Goal: Information Seeking & Learning: Learn about a topic

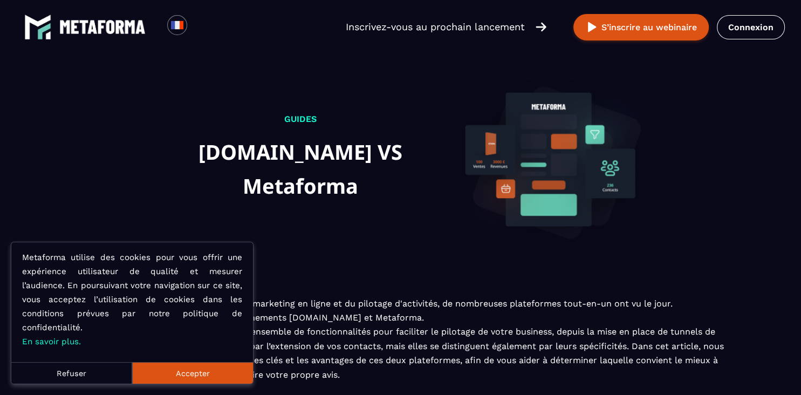
click at [749, 189] on section "Guides [DOMAIN_NAME] VS Metaforma Dans l'univers en constante évolution du mark…" at bounding box center [400, 223] width 801 height 317
click at [183, 367] on button "Accepter" at bounding box center [192, 373] width 121 height 22
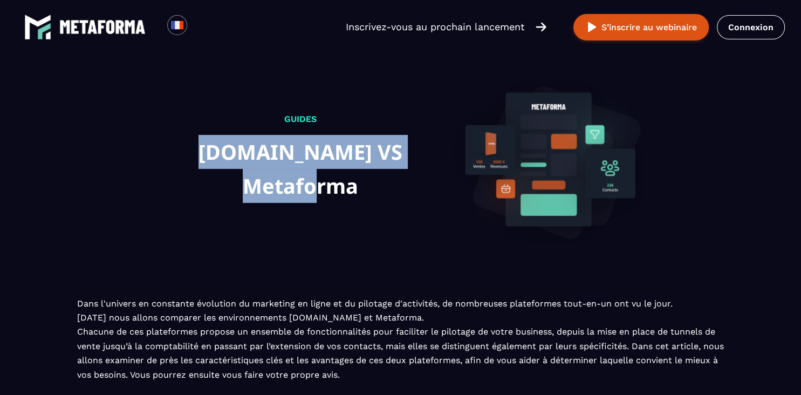
drag, startPoint x: 219, startPoint y: 169, endPoint x: 343, endPoint y: 208, distance: 130.1
click at [343, 202] on h1 "[DOMAIN_NAME] VS Metaforma" at bounding box center [301, 168] width 286 height 67
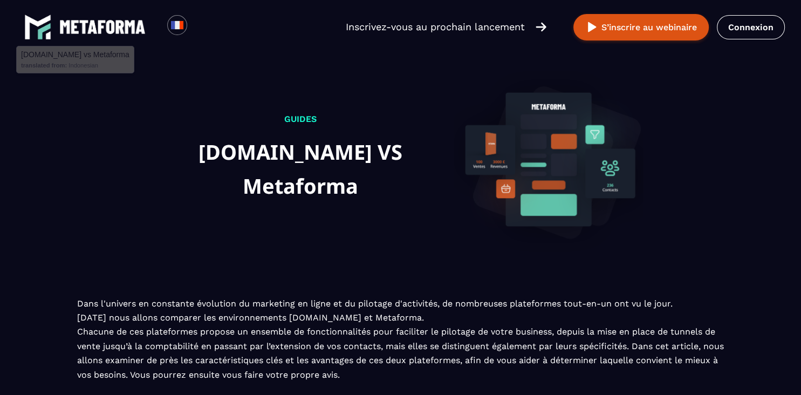
click at [331, 229] on div "Guides Systeme.io VS Metaforma" at bounding box center [401, 181] width 486 height 232
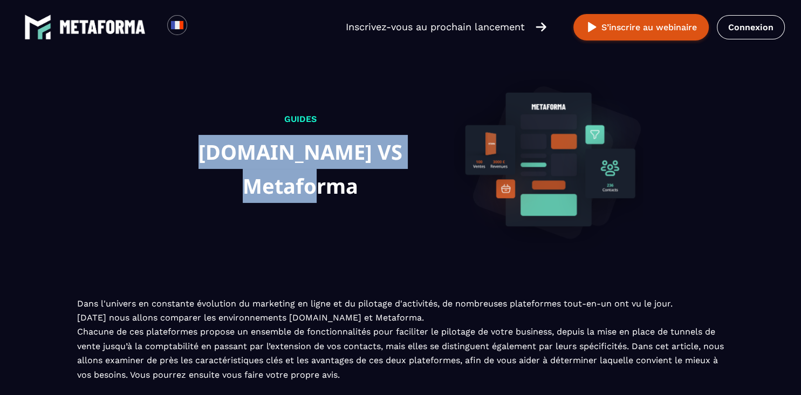
drag, startPoint x: 212, startPoint y: 167, endPoint x: 367, endPoint y: 189, distance: 156.5
click at [367, 189] on h1 "[DOMAIN_NAME] VS Metaforma" at bounding box center [301, 168] width 286 height 67
copy h1 "[DOMAIN_NAME] VS Metaforma"
